Goal: Information Seeking & Learning: Learn about a topic

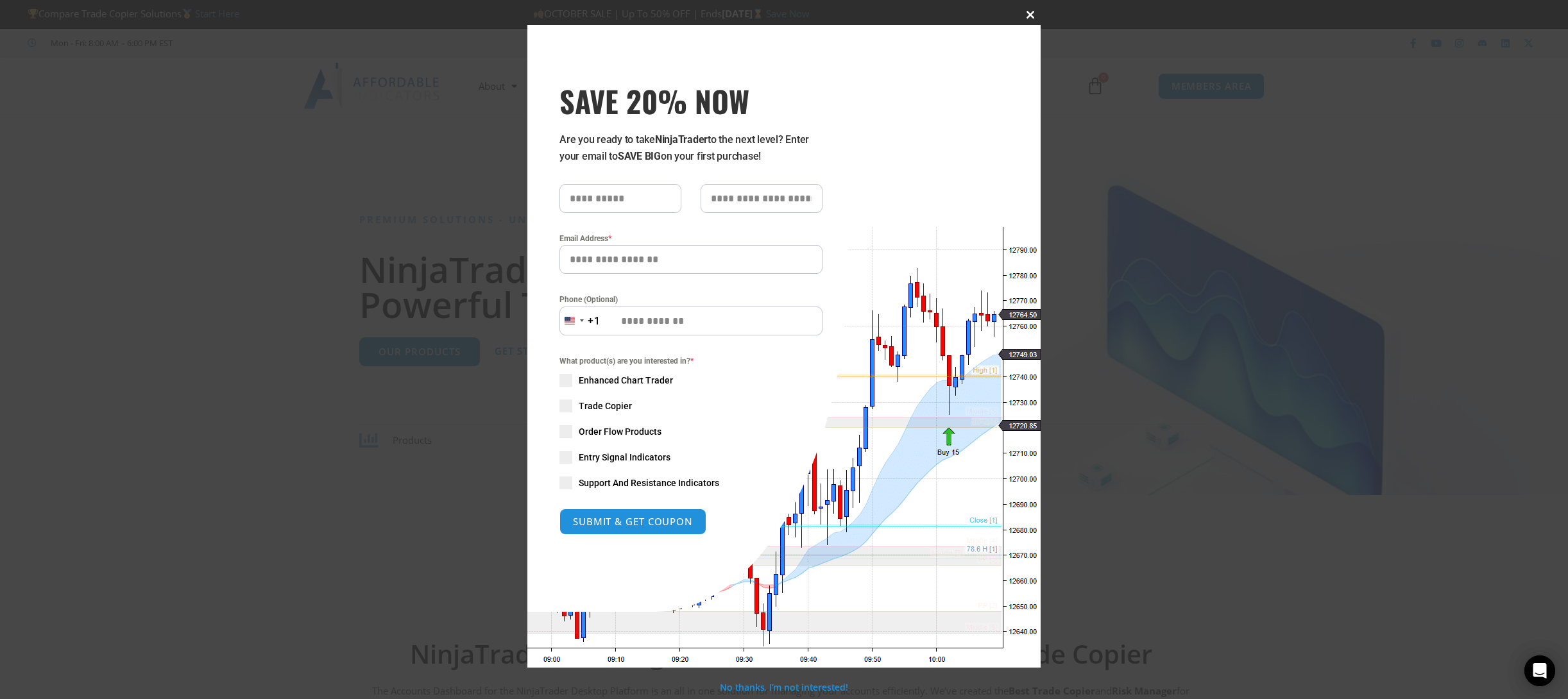
click at [1034, 13] on span "SAVE 20% NOW popup" at bounding box center [1030, 14] width 20 height 7
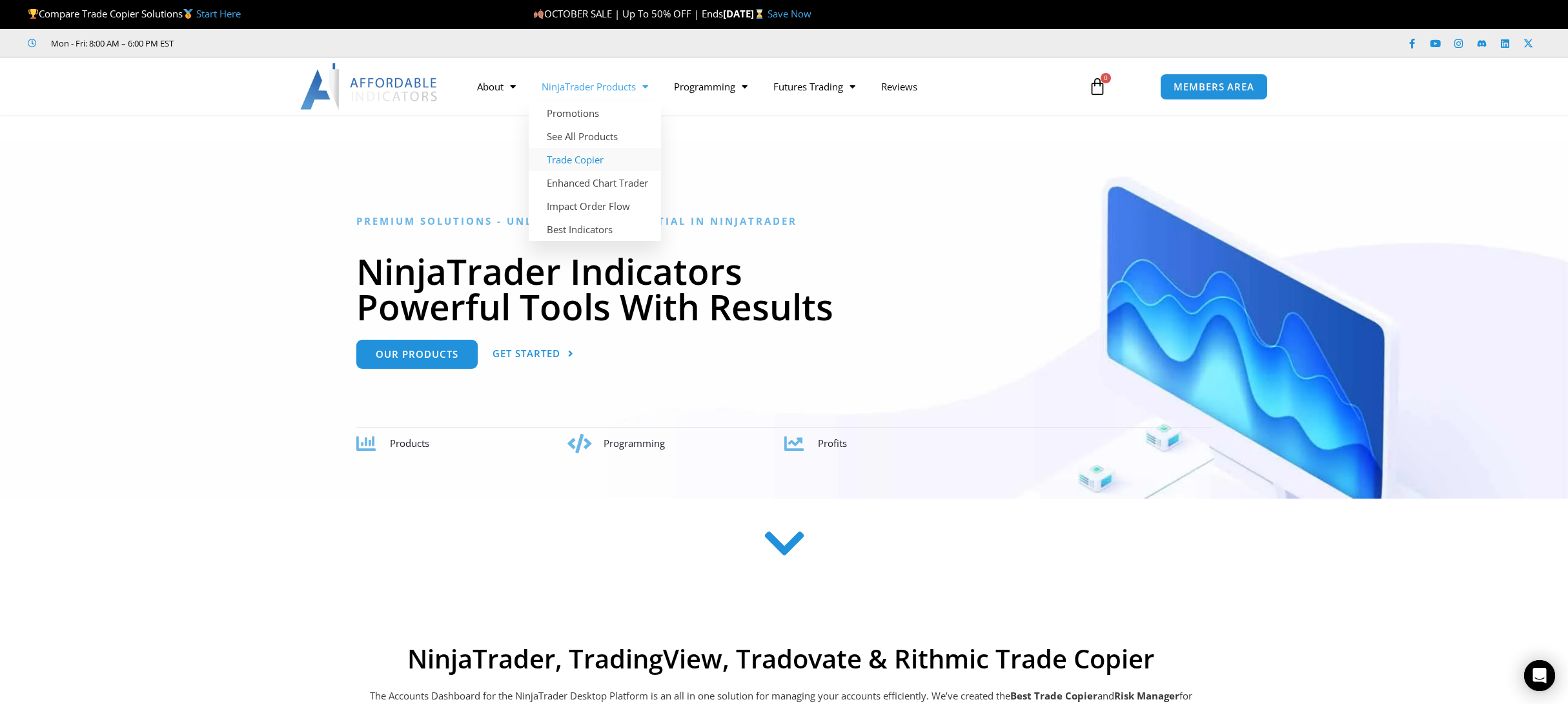
click at [568, 158] on link "Trade Copier" at bounding box center [595, 159] width 133 height 23
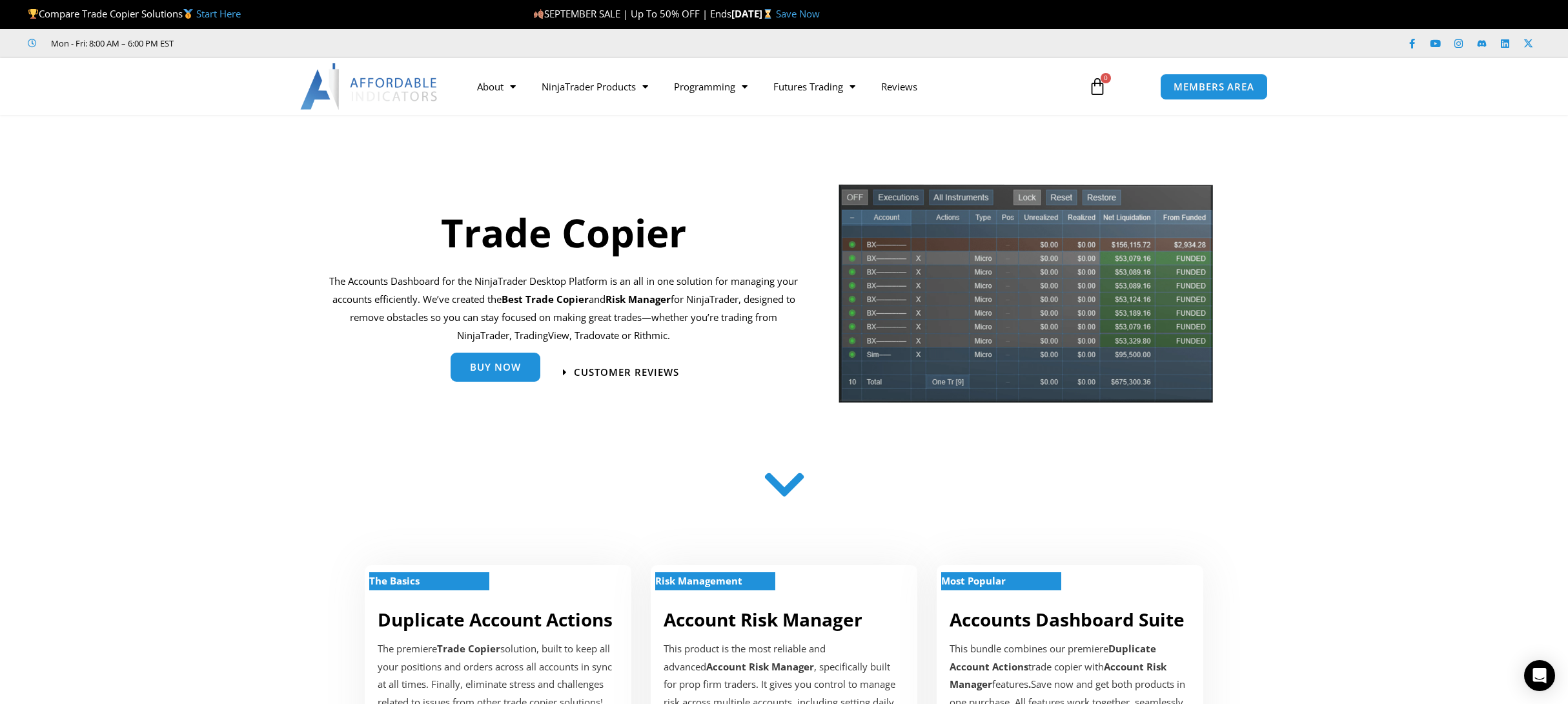
click at [510, 358] on link "Buy Now" at bounding box center [495, 367] width 90 height 29
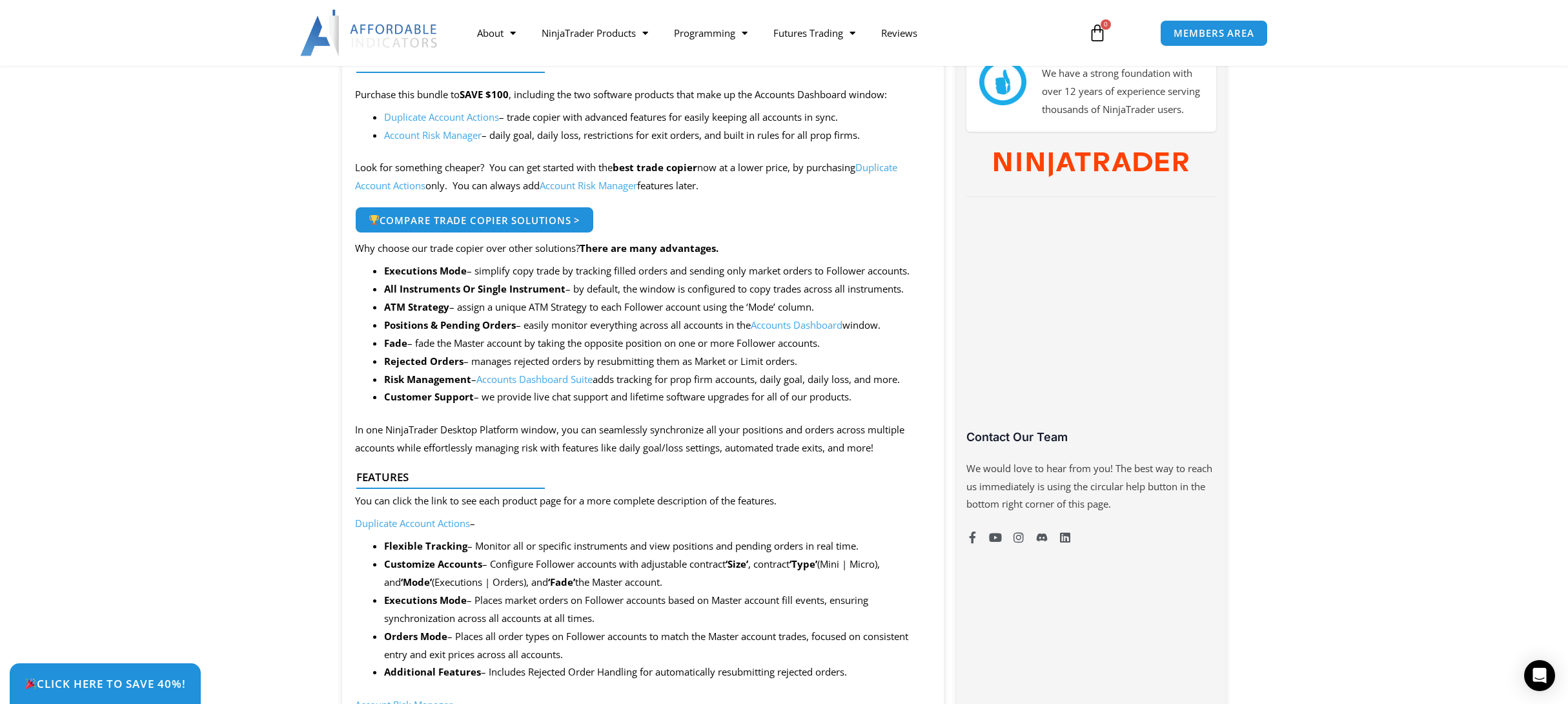
scroll to position [581, 0]
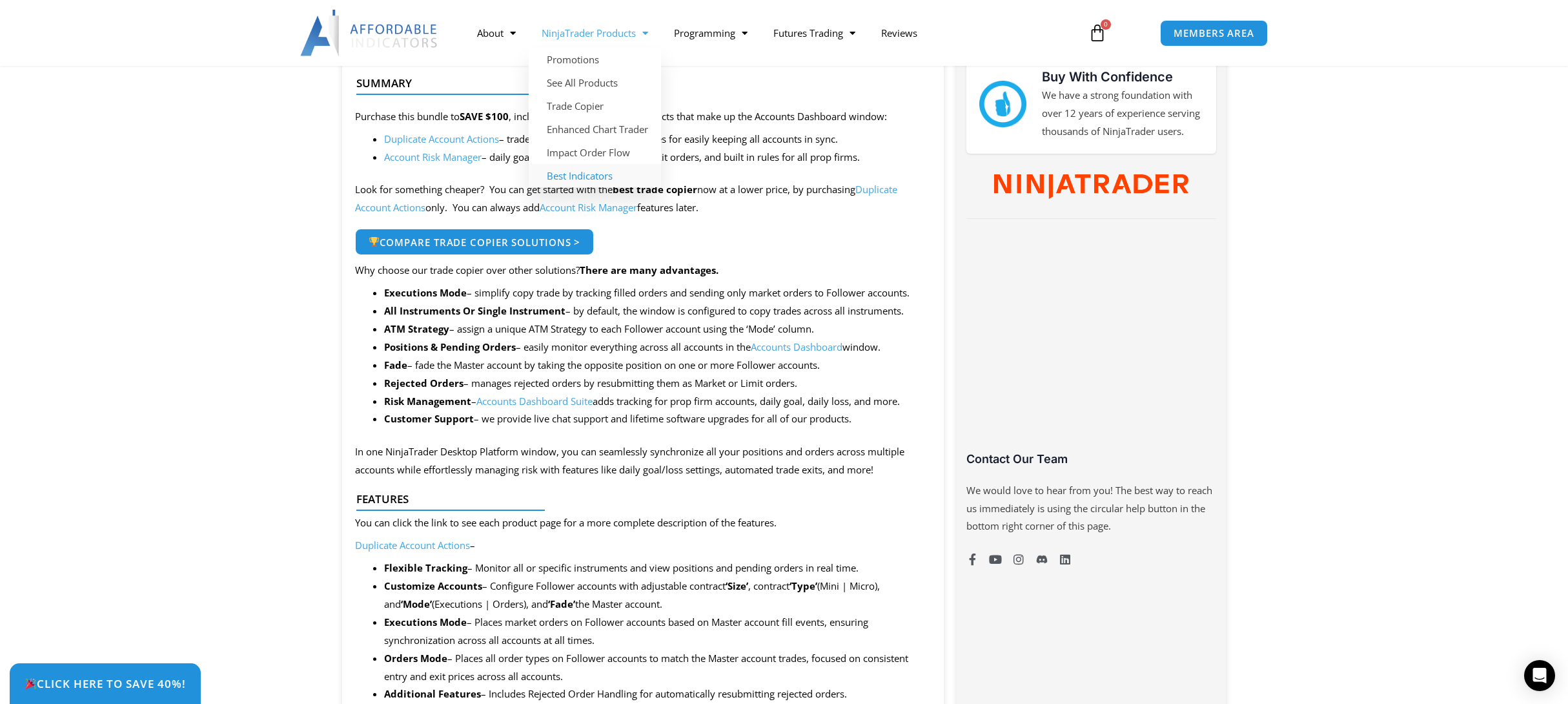
click at [592, 169] on link "Best Indicators" at bounding box center [595, 176] width 133 height 23
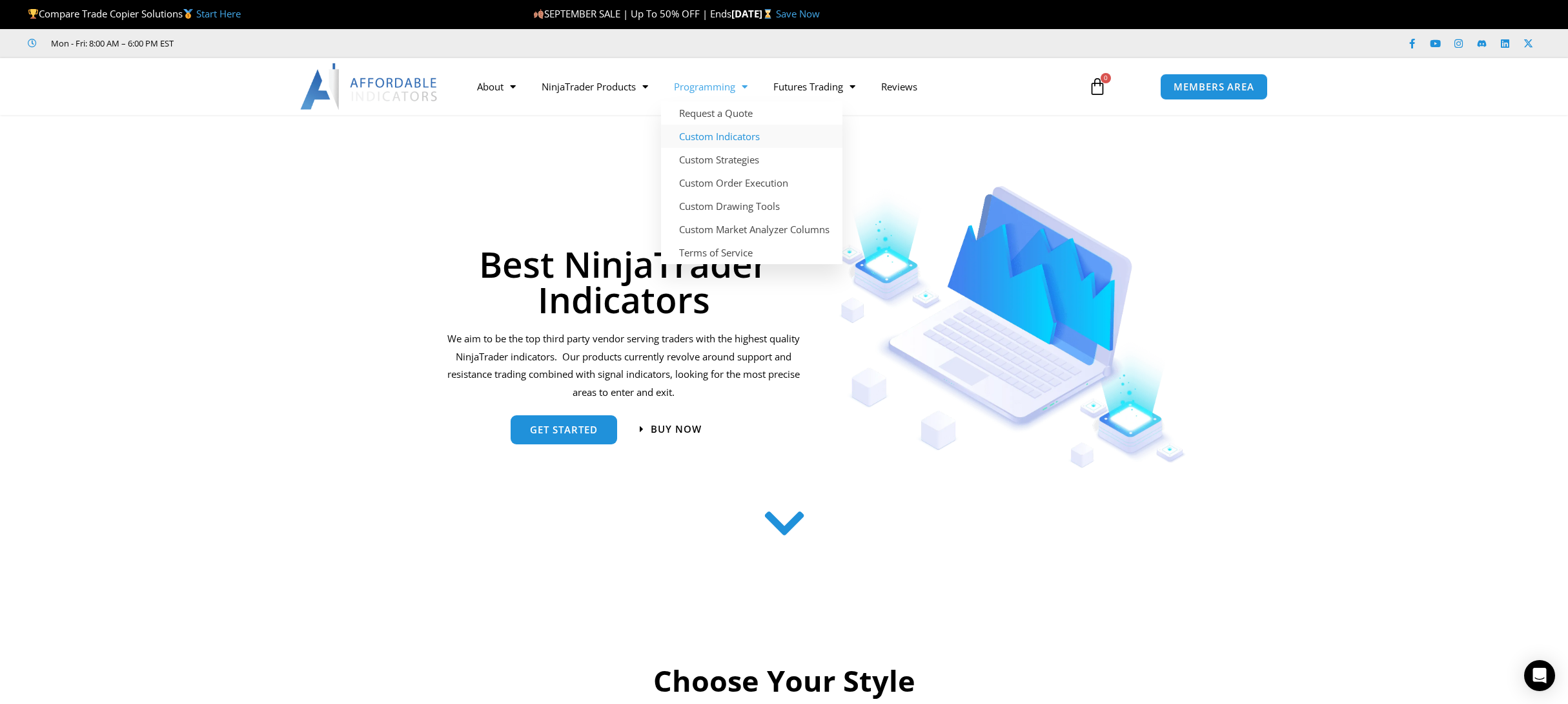
click at [712, 134] on link "Custom Indicators" at bounding box center [751, 136] width 181 height 23
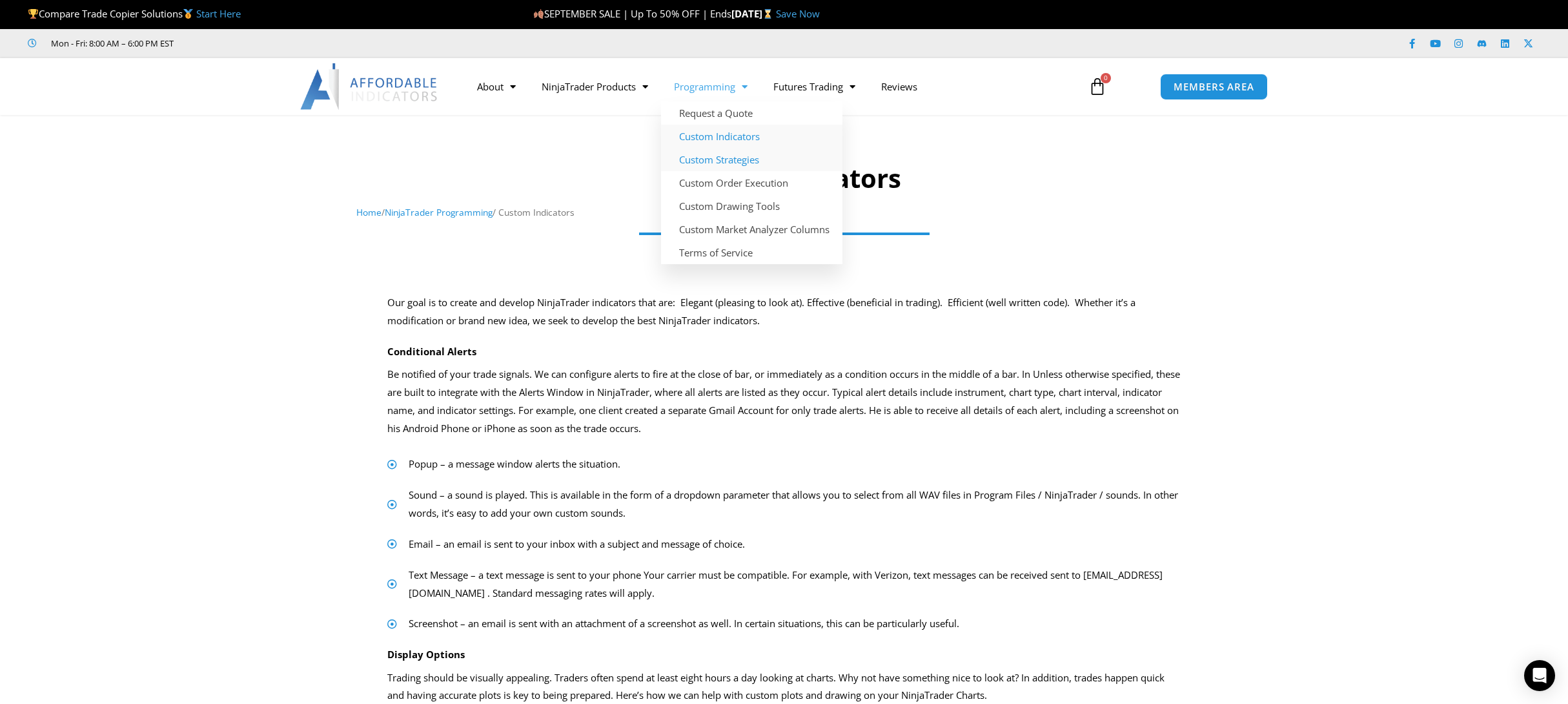
click at [718, 160] on link "Custom Strategies" at bounding box center [751, 159] width 181 height 23
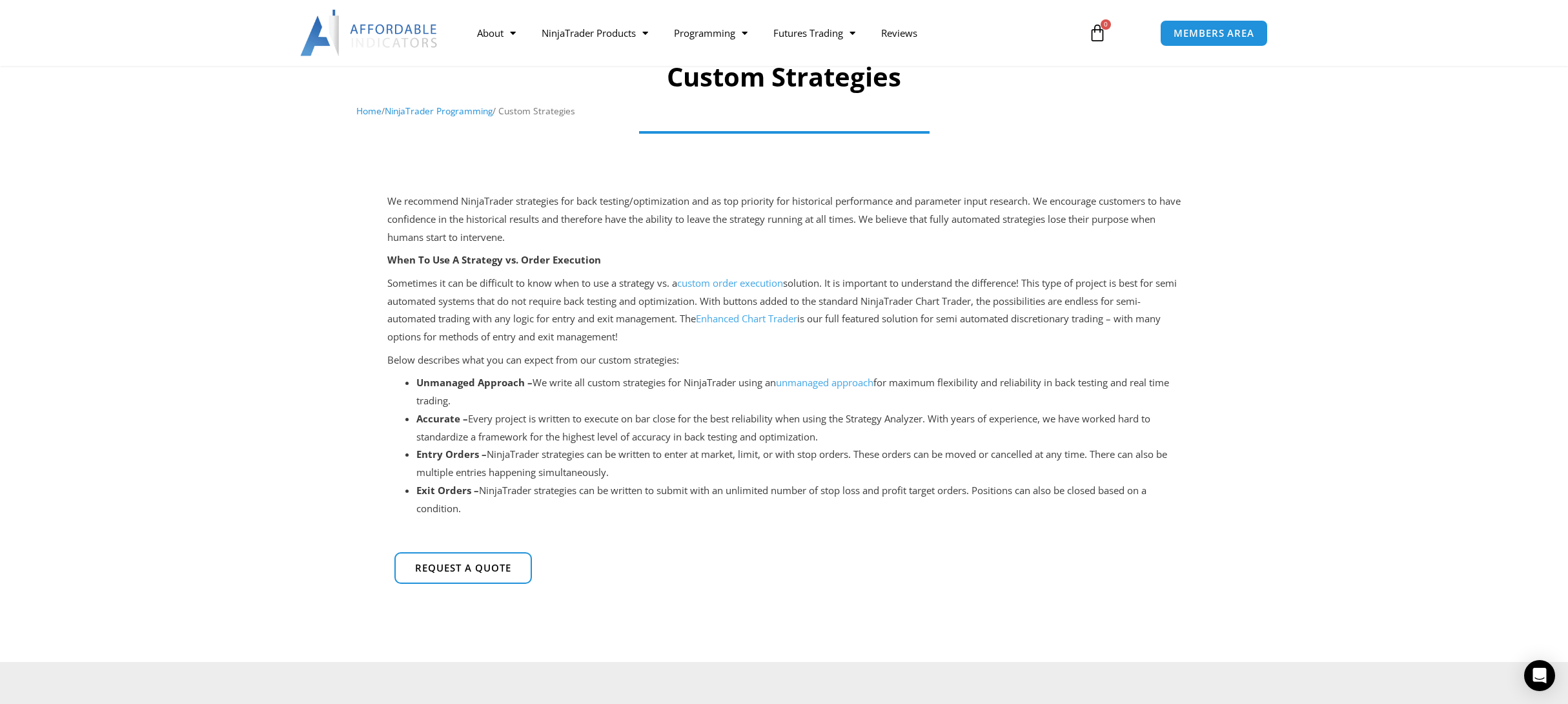
scroll to position [258, 0]
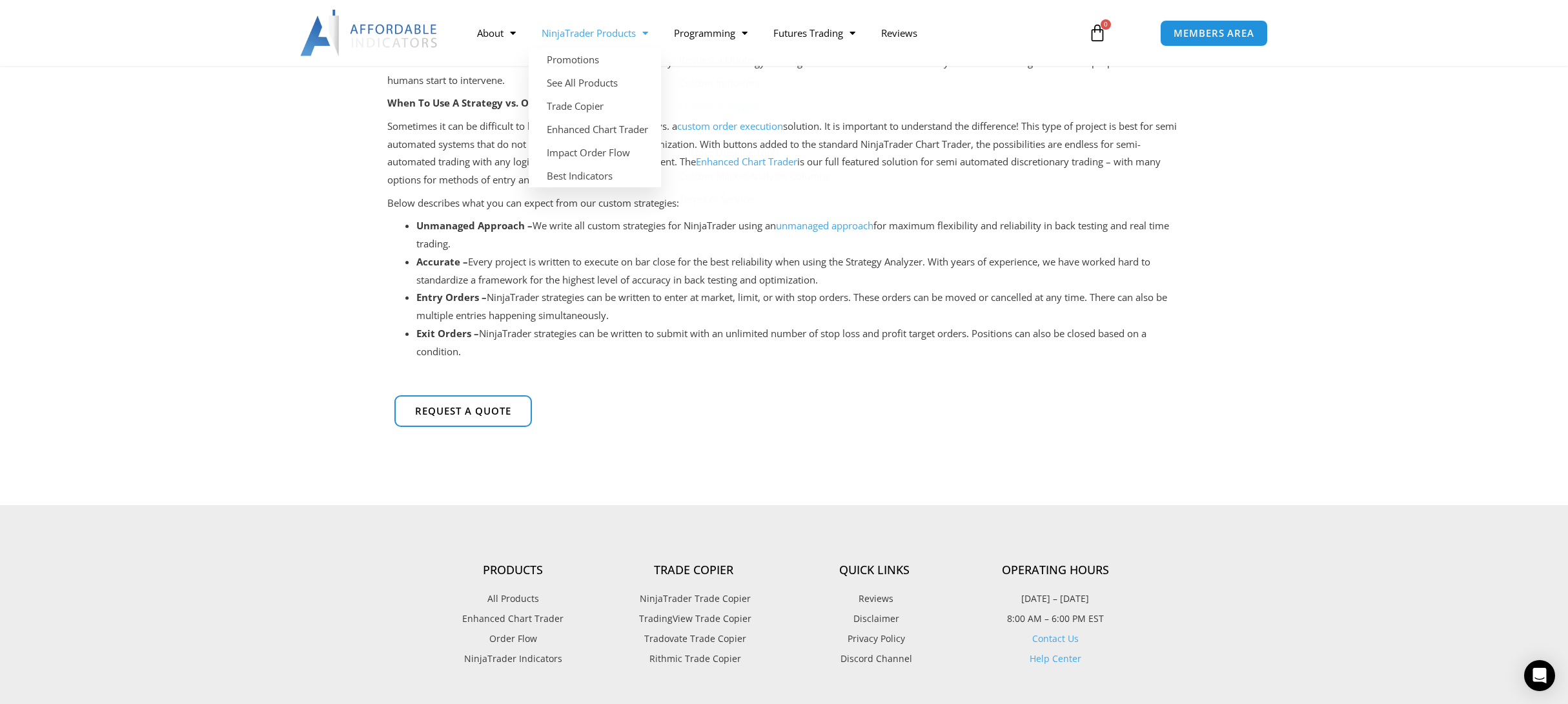
click at [592, 30] on link "NinjaTrader Products" at bounding box center [595, 33] width 133 height 30
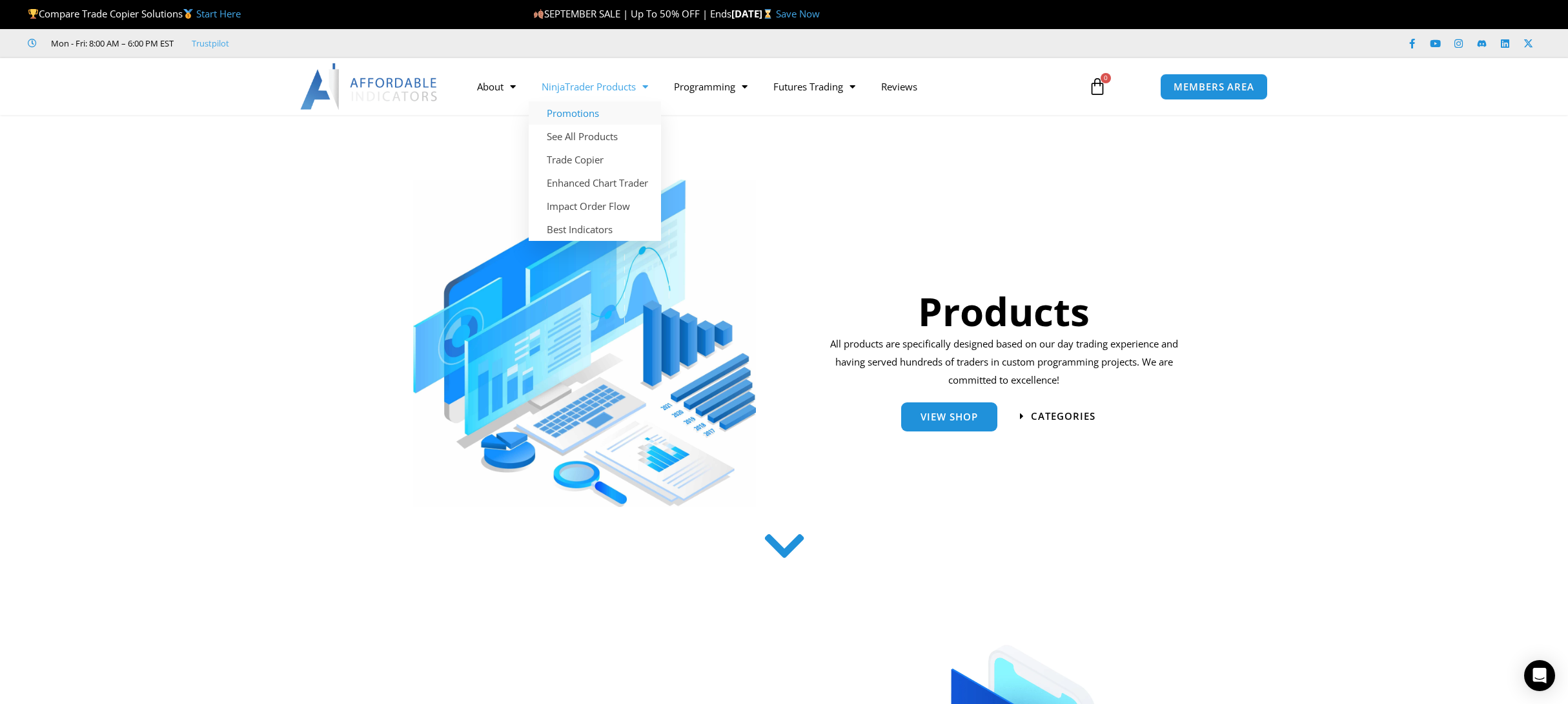
click at [580, 106] on link "Promotions" at bounding box center [595, 113] width 133 height 23
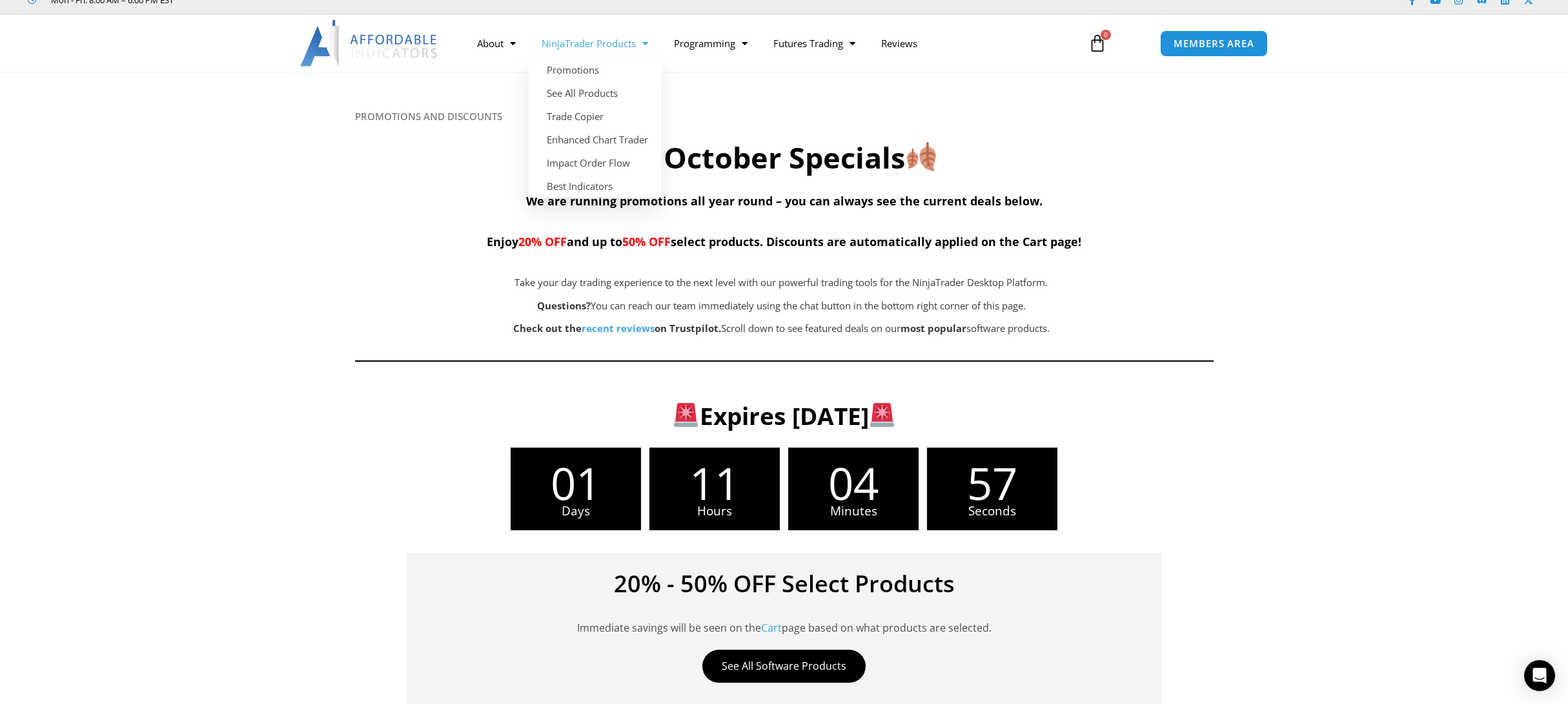
scroll to position [258, 0]
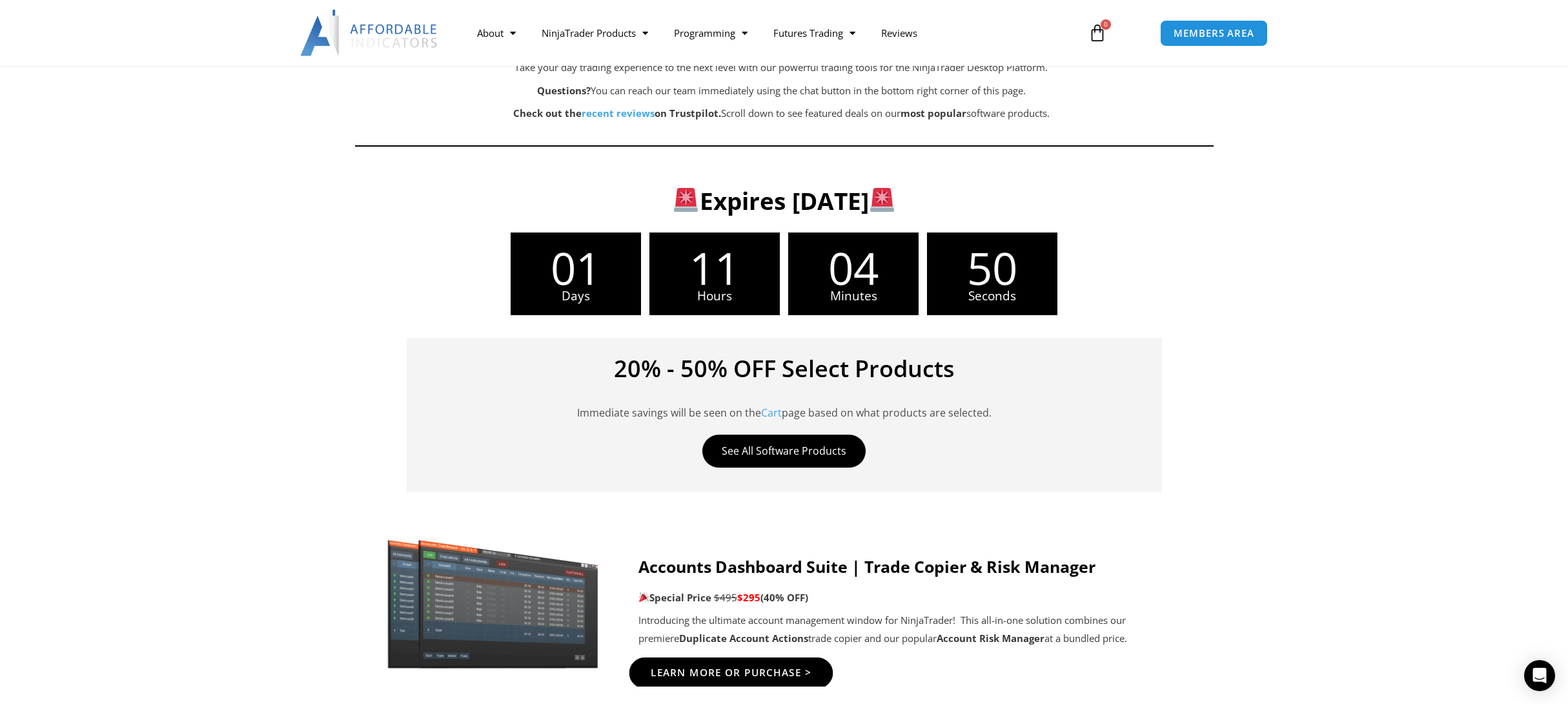
click at [751, 669] on span "Learn More Or Purchase >" at bounding box center [731, 673] width 161 height 10
